Goal: Task Accomplishment & Management: Use online tool/utility

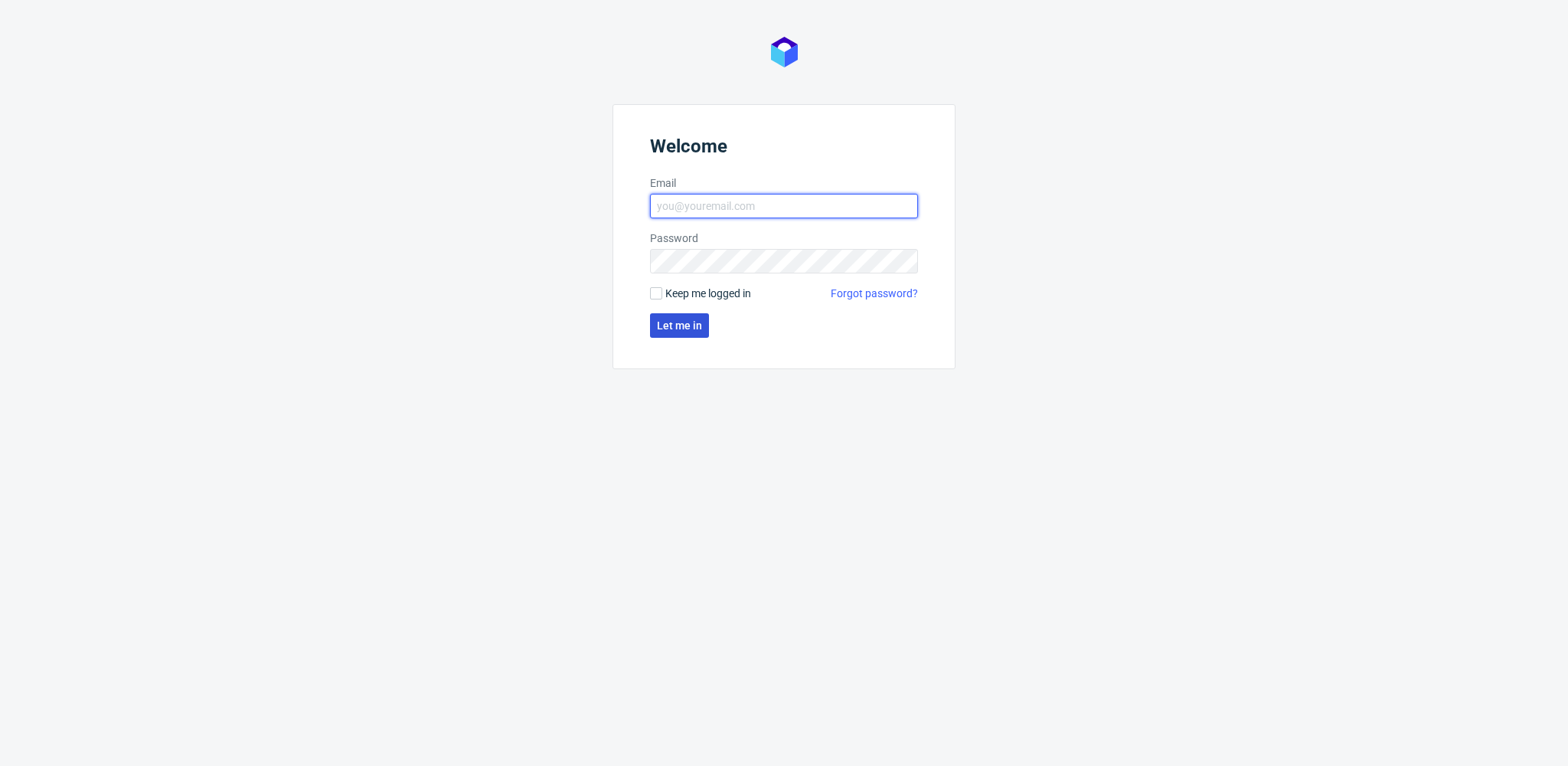
type input "[EMAIL_ADDRESS][PERSON_NAME][DOMAIN_NAME]"
click at [677, 329] on span "Let me in" at bounding box center [680, 326] width 45 height 11
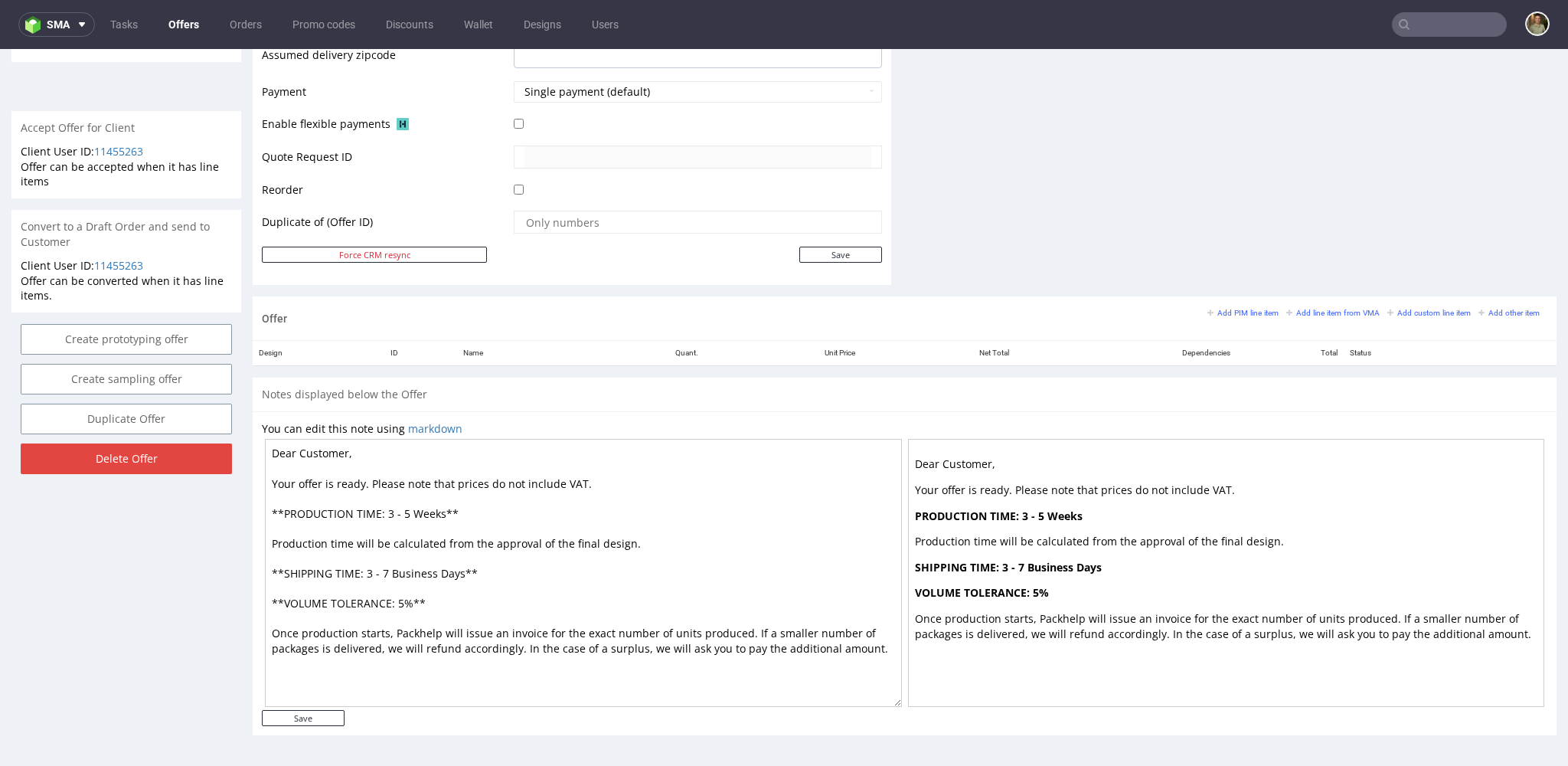
scroll to position [4, 0]
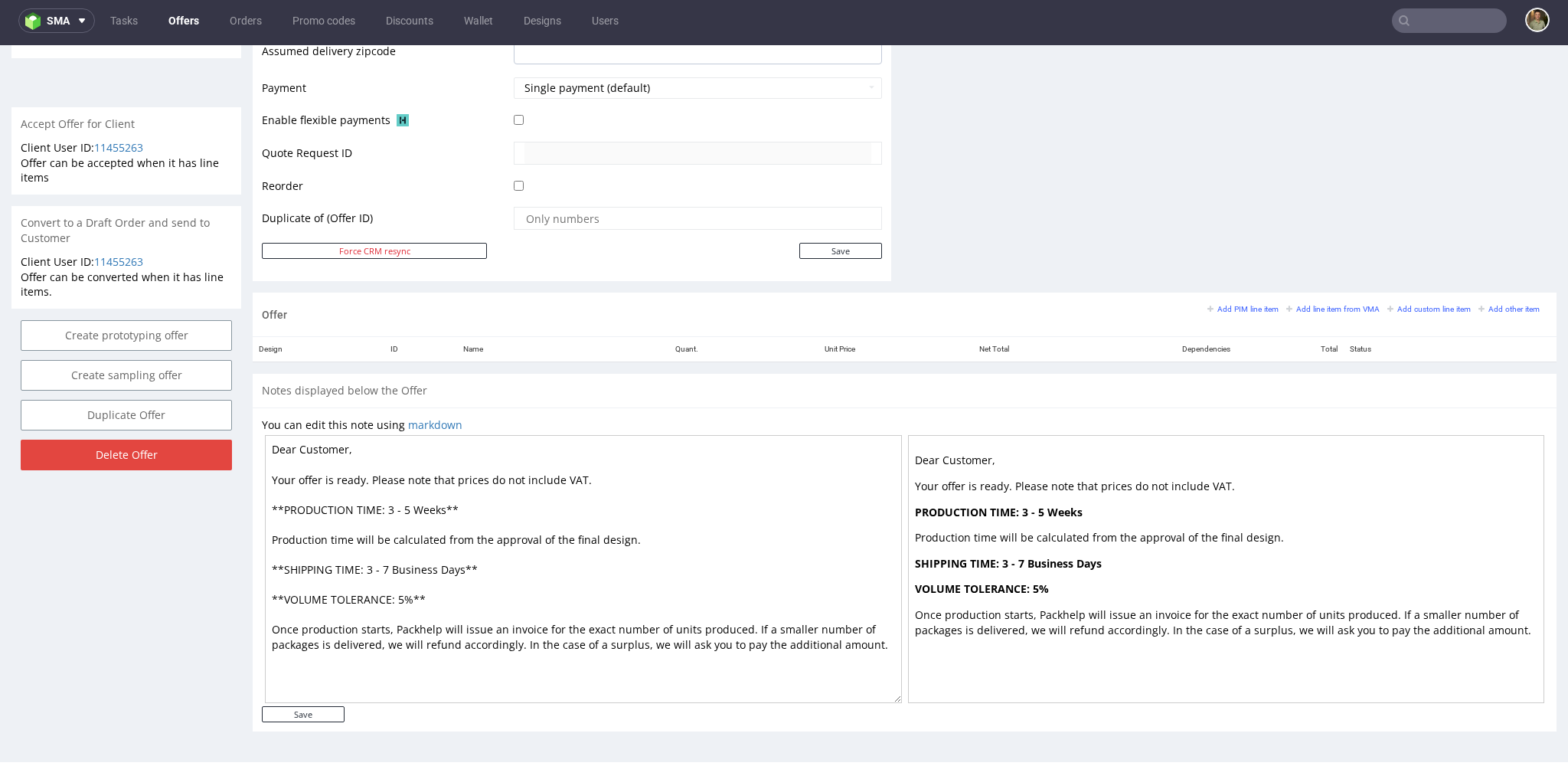
click at [1307, 307] on small "Add line item from VMA" at bounding box center [1334, 309] width 94 height 8
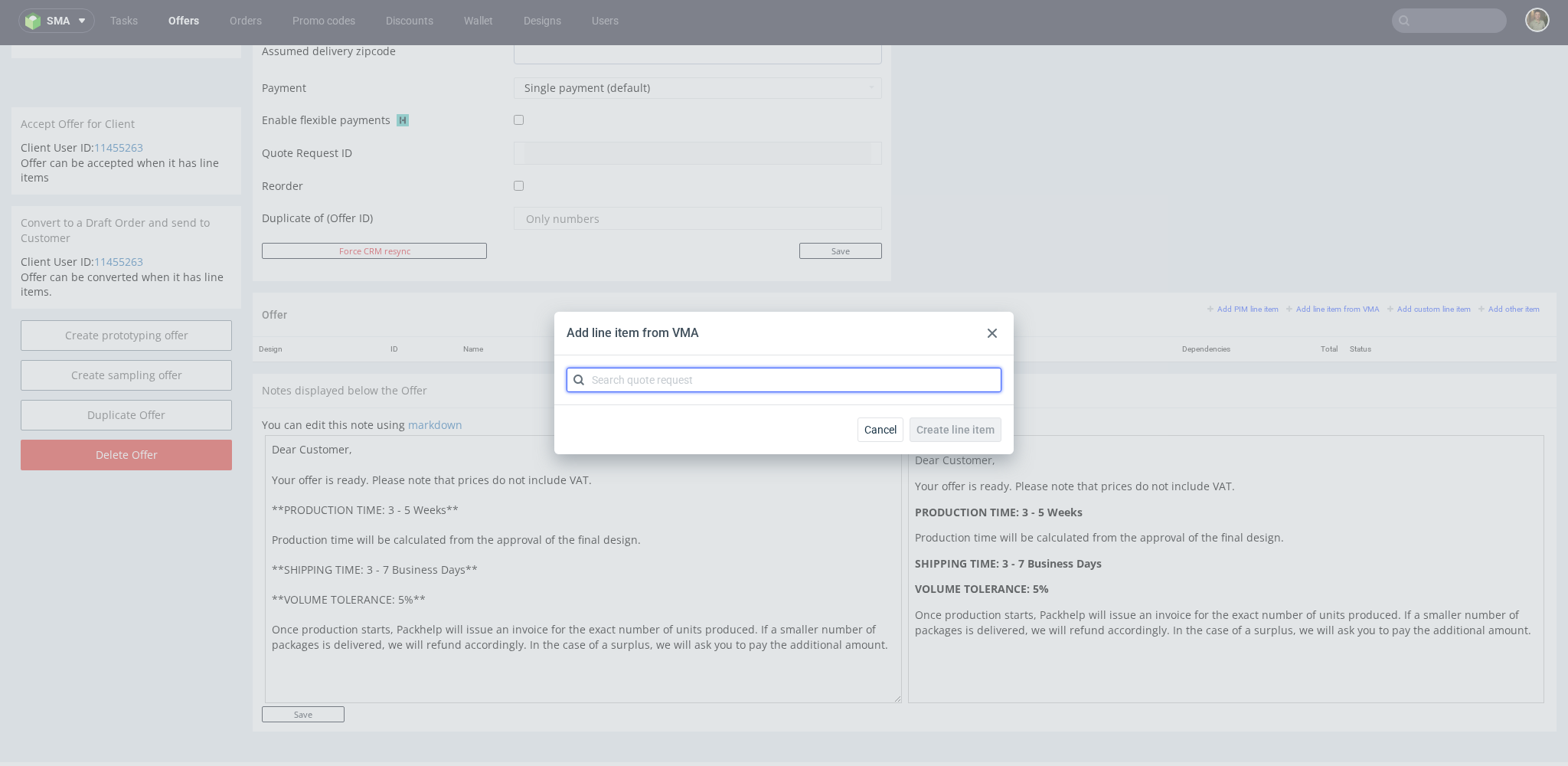
click at [682, 373] on input "text" at bounding box center [784, 380] width 435 height 24
type input "CBPL"
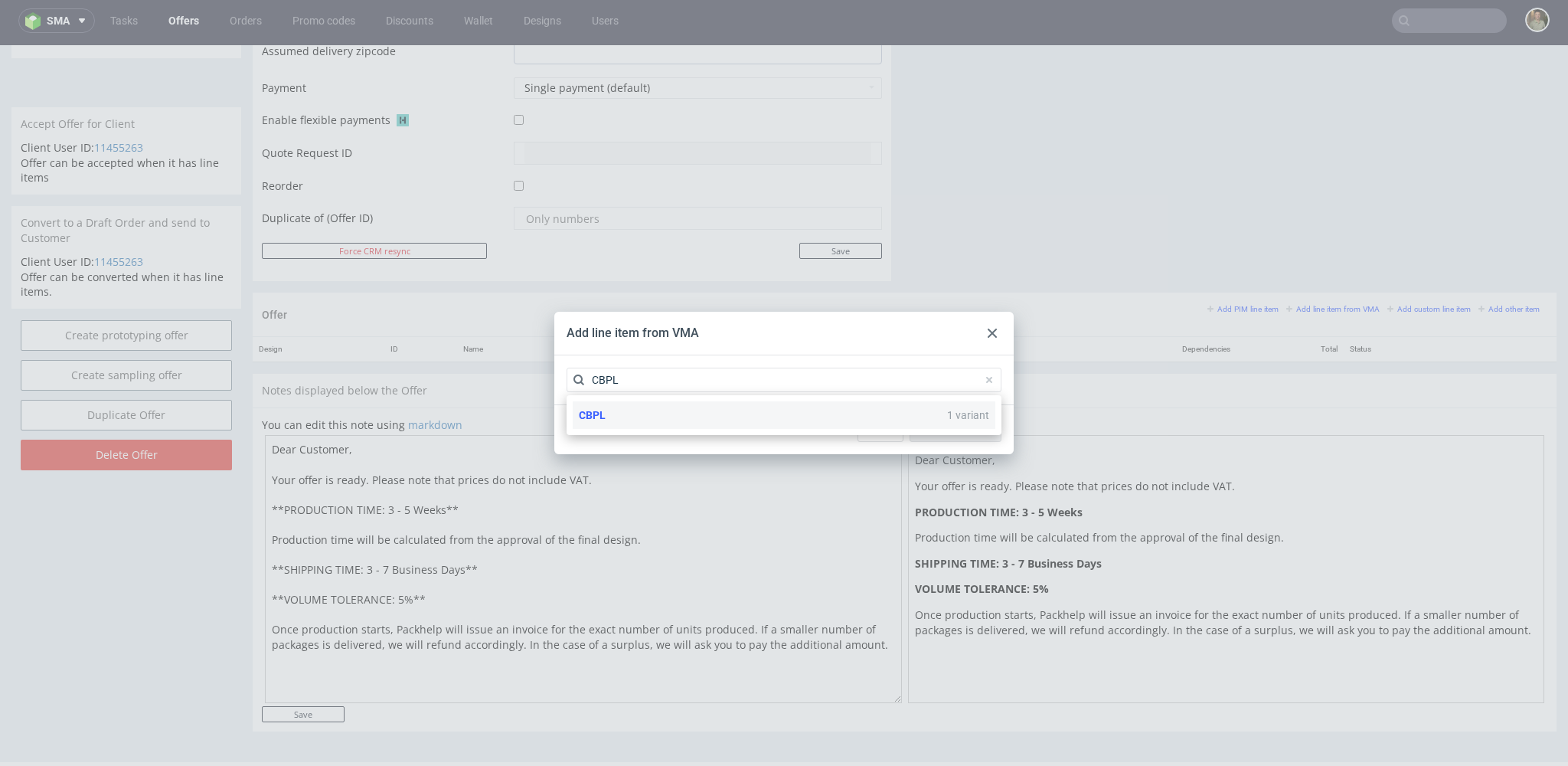
click at [671, 424] on div "CBPL 1 variant" at bounding box center [784, 415] width 423 height 28
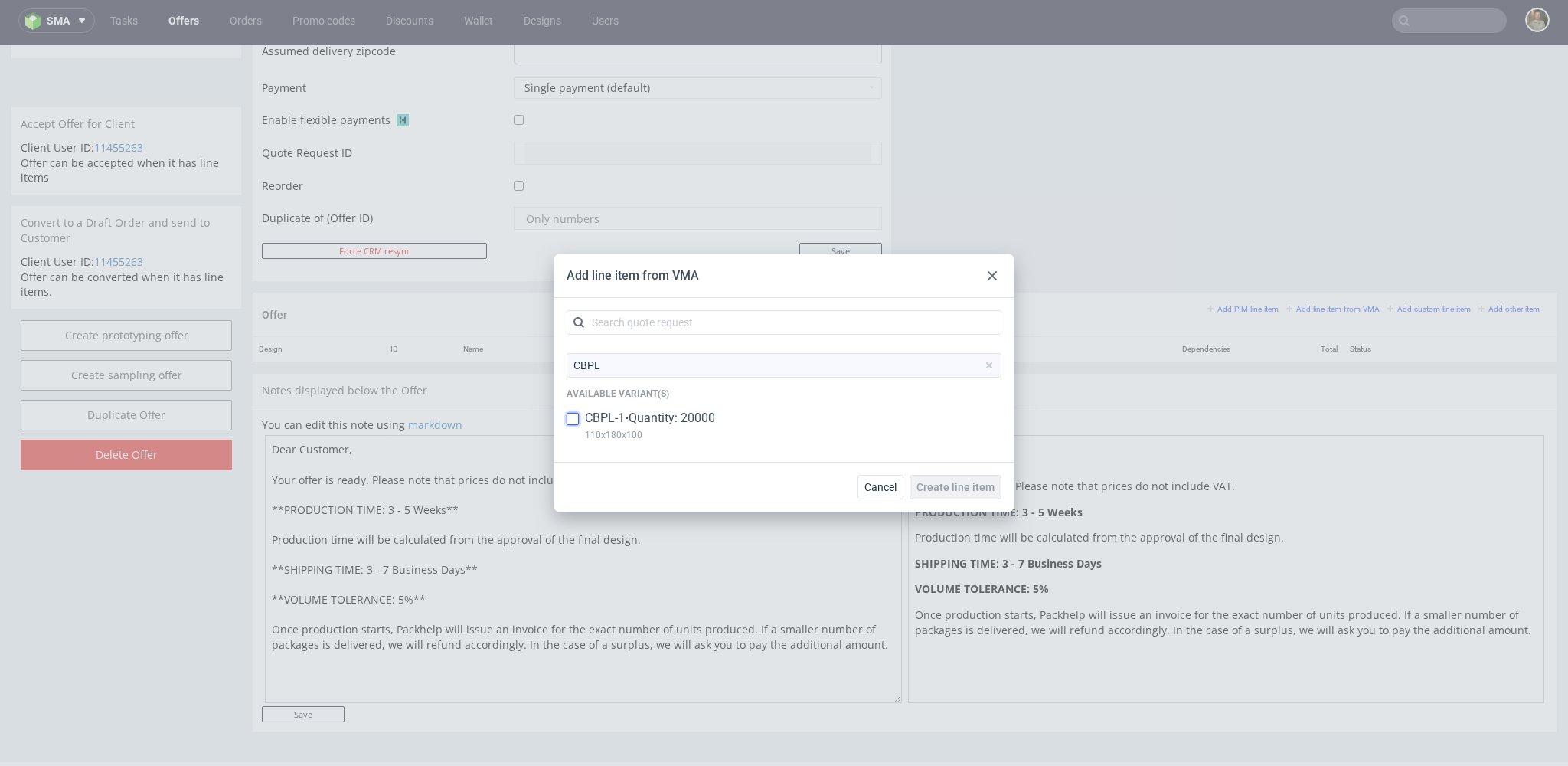
click at [576, 420] on input "checkbox" at bounding box center [573, 420] width 13 height 13
checkbox input "true"
click at [941, 490] on span "Create line item" at bounding box center [955, 487] width 78 height 11
